Goal: Task Accomplishment & Management: Manage account settings

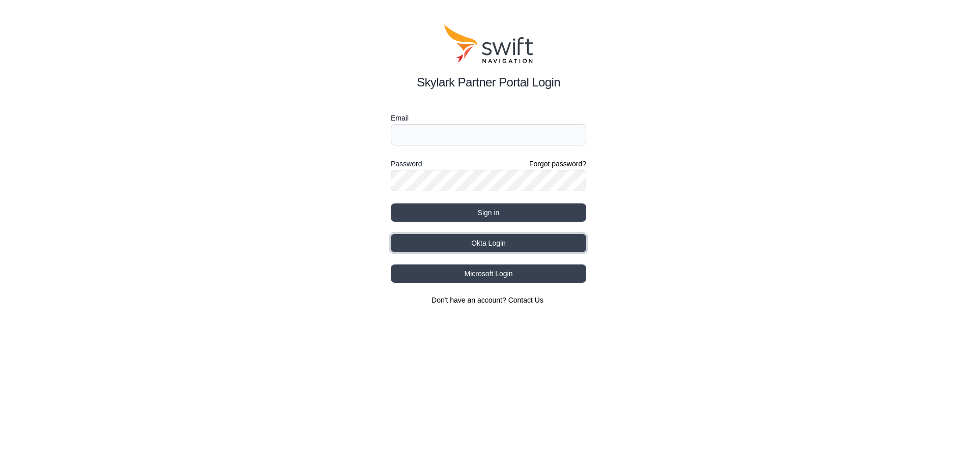
click at [514, 234] on button "Okta Login" at bounding box center [488, 243] width 195 height 18
click at [486, 238] on button "Okta Login" at bounding box center [488, 243] width 195 height 18
click at [484, 242] on button "Okta Login" at bounding box center [488, 243] width 195 height 18
click at [491, 246] on button "Okta Login" at bounding box center [488, 243] width 195 height 18
click at [454, 238] on button "Okta Login" at bounding box center [488, 243] width 195 height 18
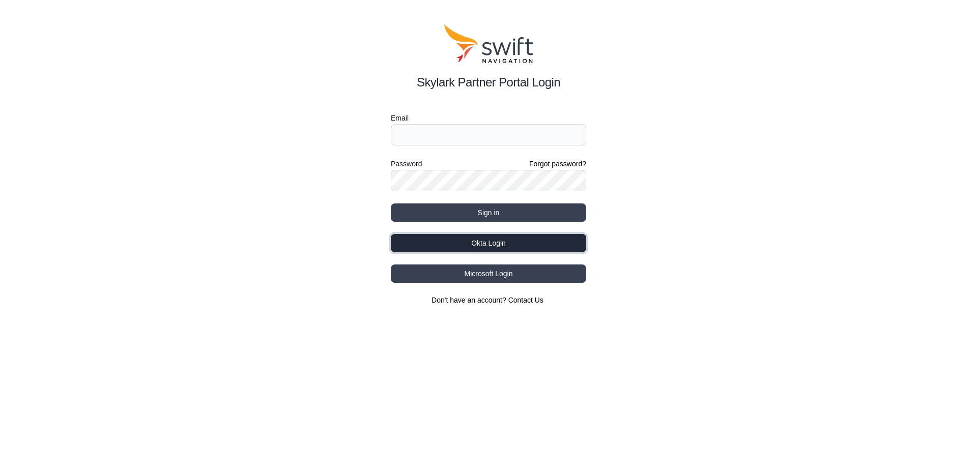
click at [473, 245] on button "Okta Login" at bounding box center [488, 243] width 195 height 18
click at [468, 246] on button "Okta Login" at bounding box center [488, 243] width 195 height 18
click at [514, 249] on button "Okta Login" at bounding box center [488, 243] width 195 height 18
